Goal: Information Seeking & Learning: Learn about a topic

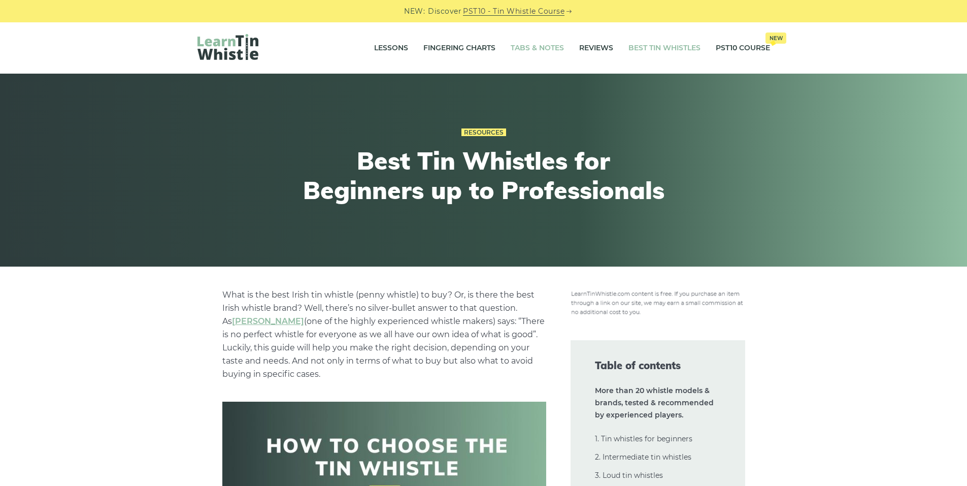
click at [550, 46] on link "Tabs & Notes" at bounding box center [537, 48] width 53 height 25
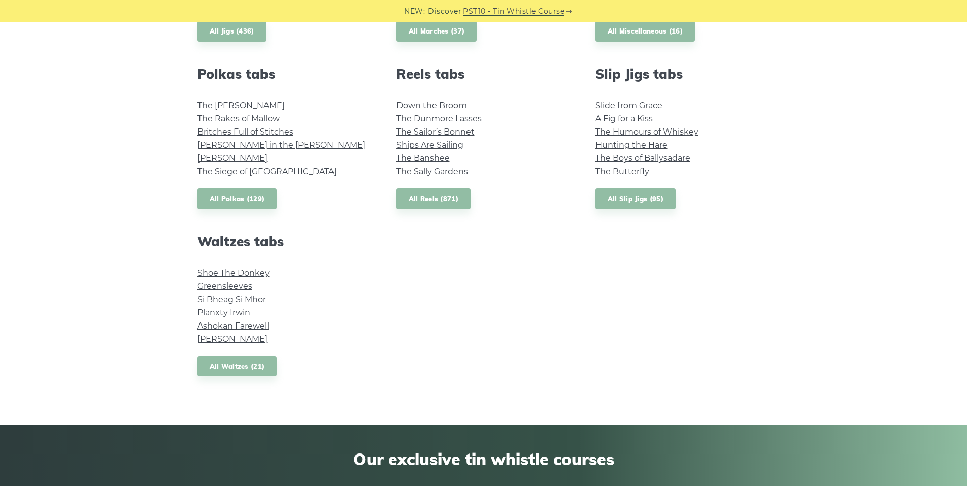
scroll to position [762, 0]
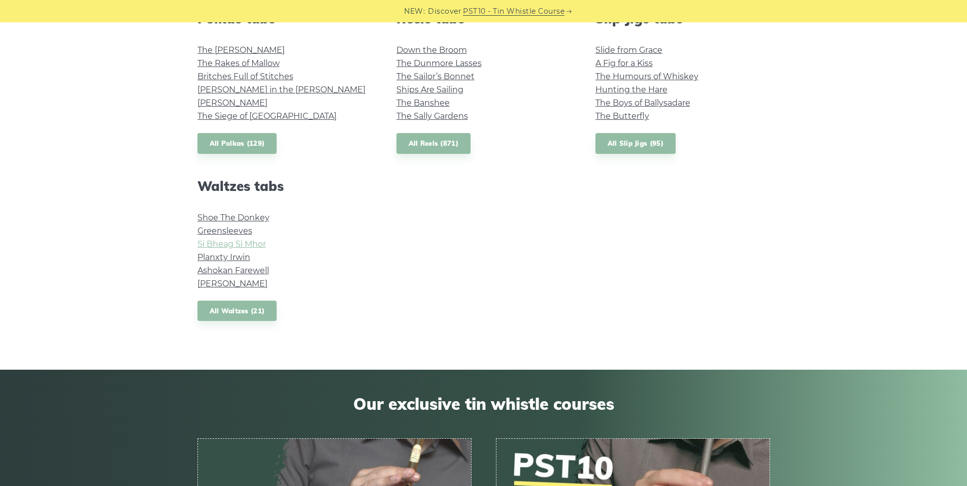
click at [216, 241] on link "Si­ Bheag Si­ Mhor" at bounding box center [232, 244] width 69 height 10
click at [221, 118] on link "The Siege of Ennis" at bounding box center [267, 116] width 139 height 10
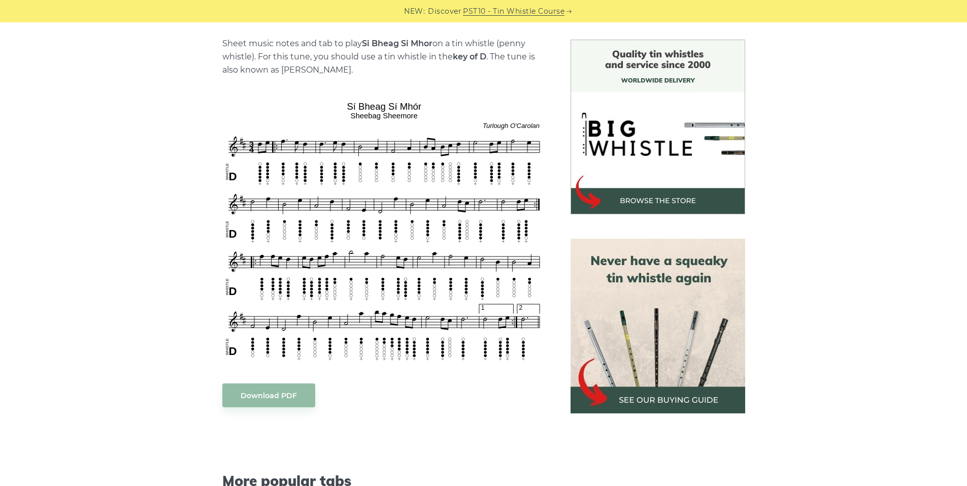
scroll to position [254, 0]
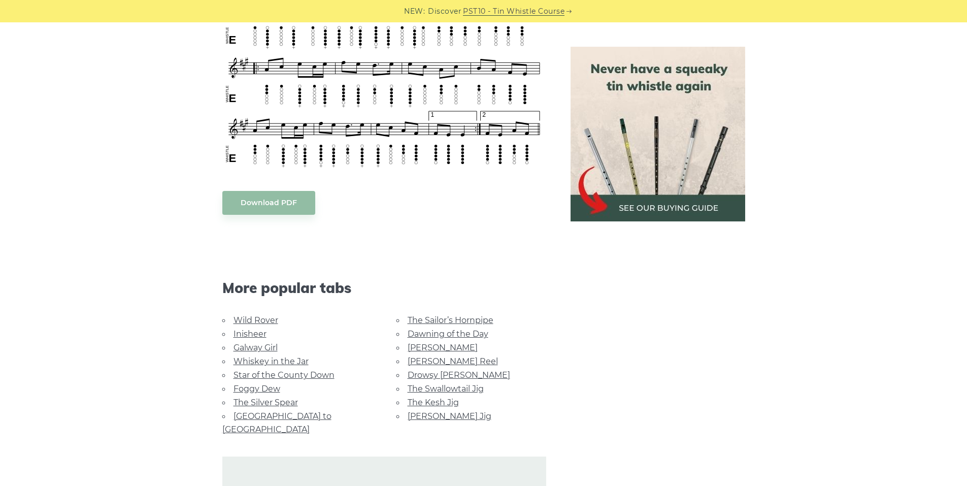
scroll to position [1270, 0]
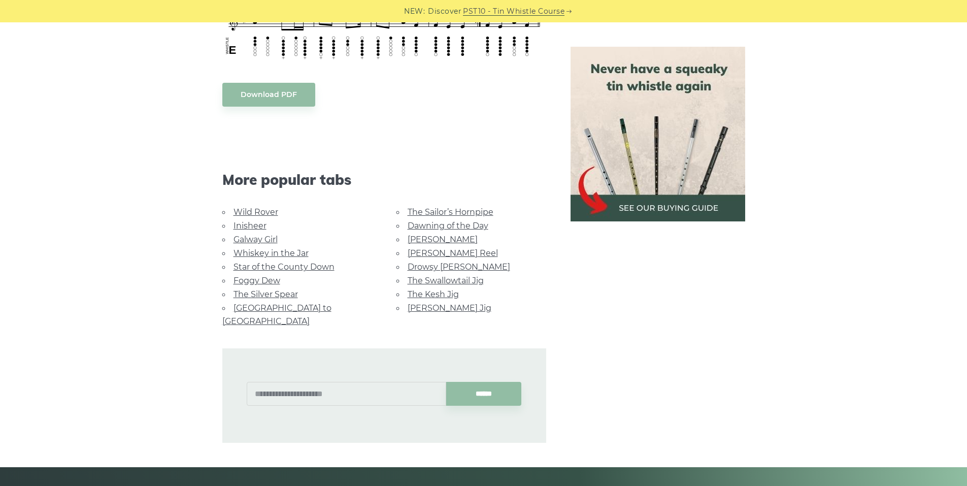
click at [462, 276] on link "The Swallowtail Jig" at bounding box center [446, 281] width 76 height 10
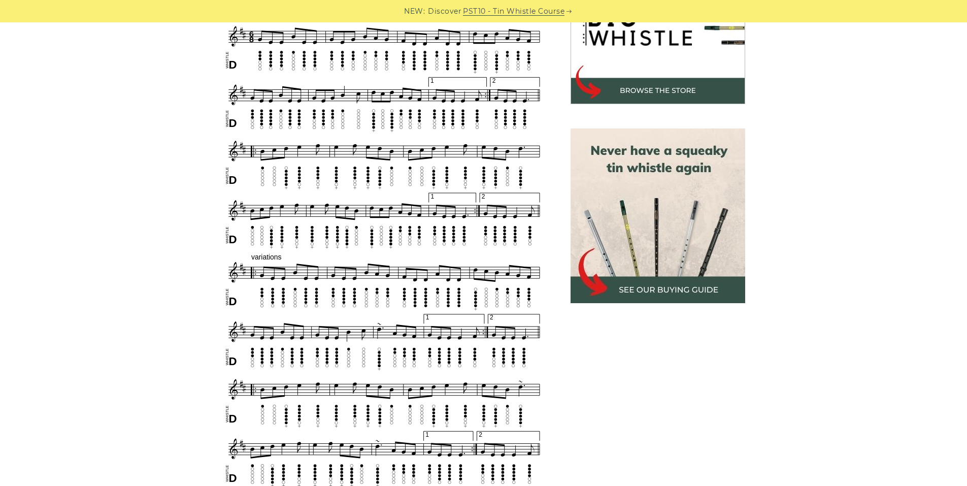
scroll to position [355, 0]
